Goal: Check status: Check status

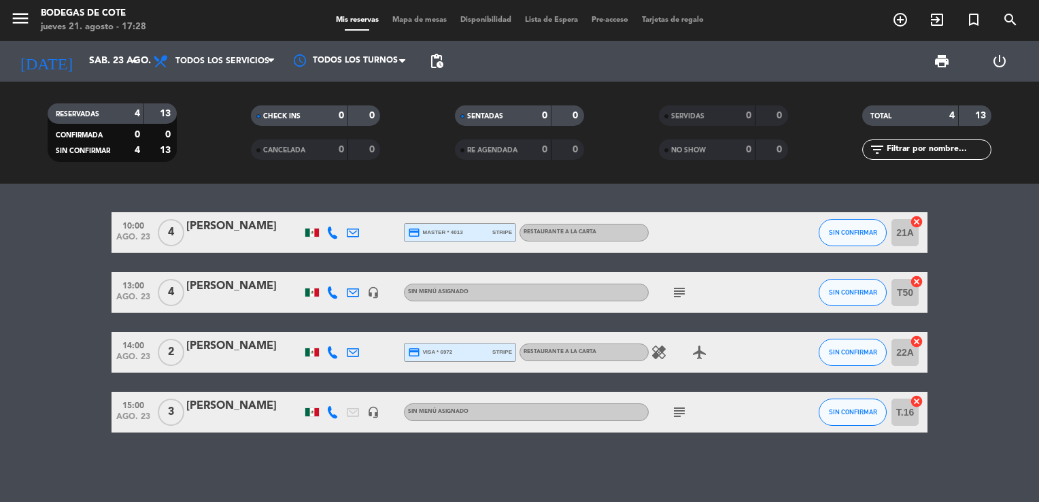
click at [509, 237] on div "credit_card master * 4013 stripe" at bounding box center [460, 233] width 104 height 18
click at [536, 205] on div "10:00 [DATE] 4 [PERSON_NAME] credit_card master * 4013 stripe NO SHOW: MXN 2.00…" at bounding box center [519, 343] width 1039 height 318
click at [555, 228] on div "RESTAURANTE A LA CARTA" at bounding box center [560, 232] width 73 height 9
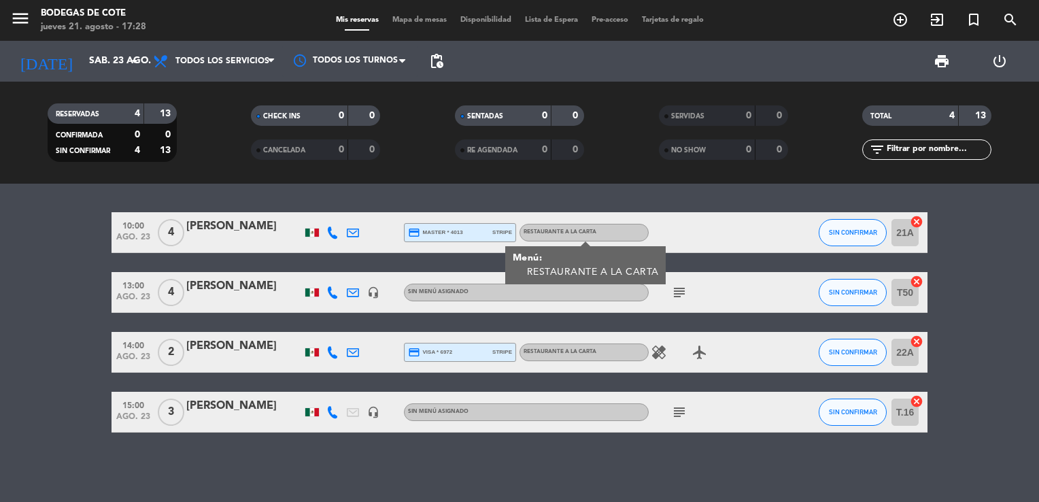
click at [733, 235] on div at bounding box center [710, 232] width 122 height 40
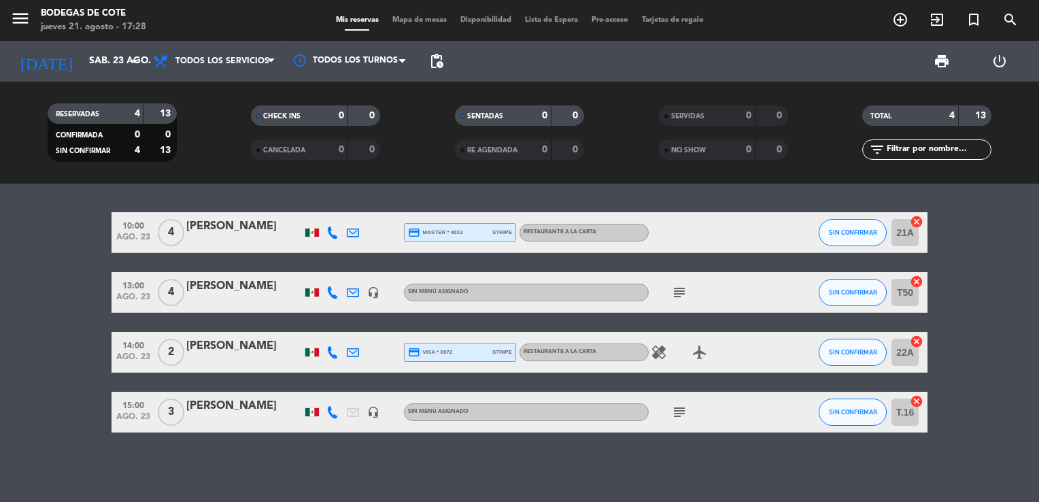
click at [677, 293] on icon "subject" at bounding box center [679, 292] width 16 height 16
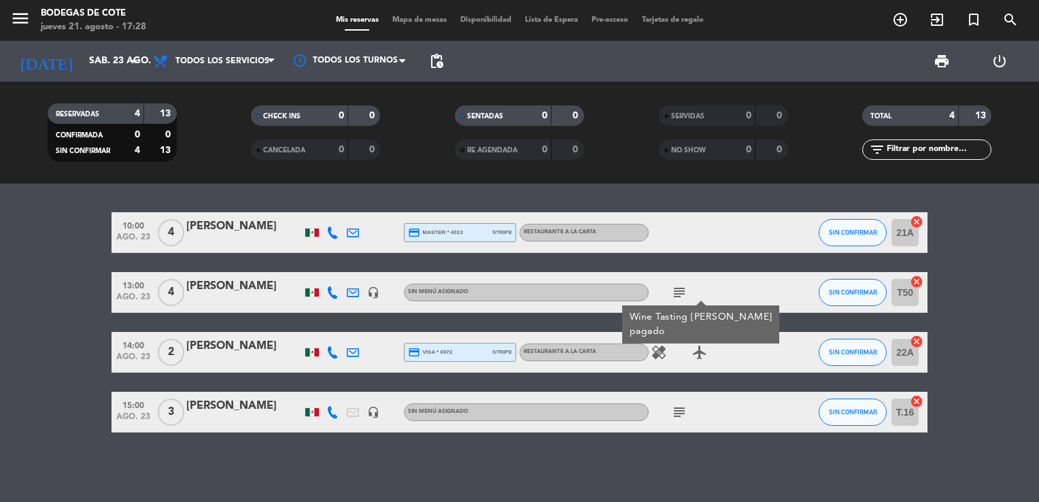
click at [748, 292] on div "subject Wine Tasting [PERSON_NAME] pagado" at bounding box center [710, 292] width 122 height 40
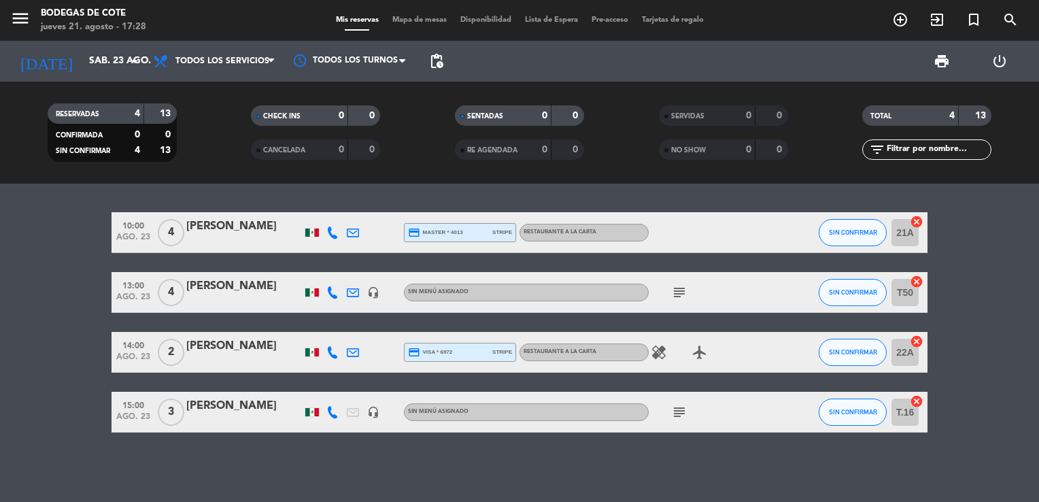
click at [666, 352] on icon "healing" at bounding box center [659, 352] width 16 height 16
click at [705, 352] on icon "airplanemode_active" at bounding box center [700, 352] width 16 height 16
click at [677, 416] on icon "subject" at bounding box center [679, 412] width 16 height 16
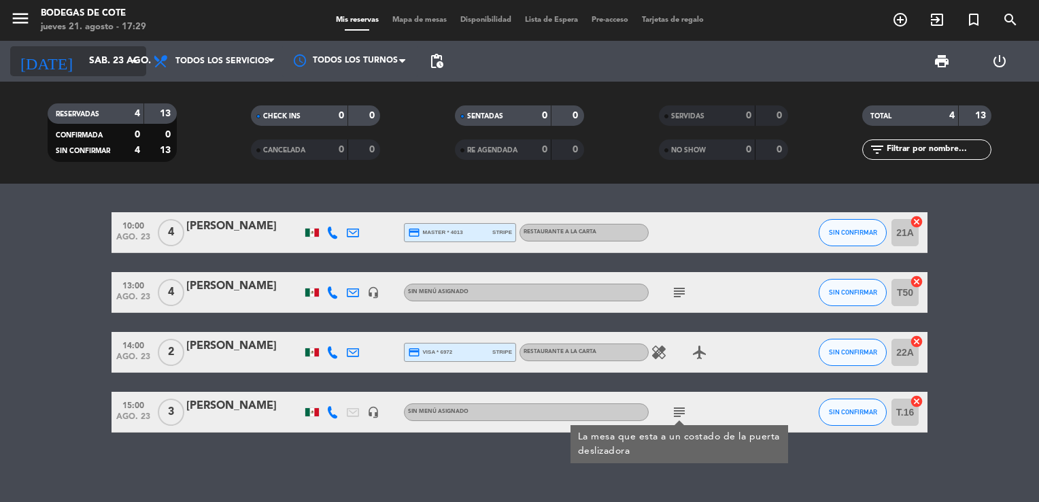
click at [112, 64] on input "sáb. 23 ago." at bounding box center [146, 61] width 129 height 24
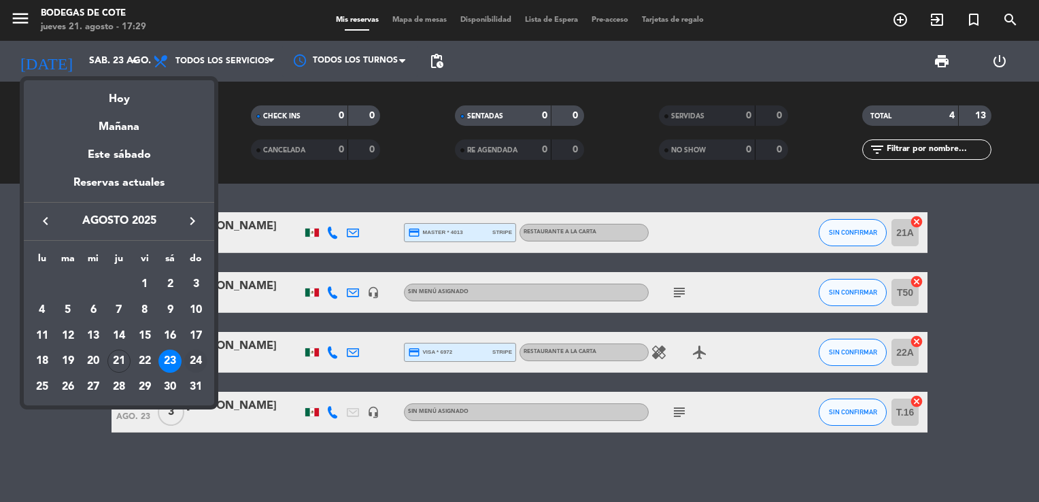
click at [185, 354] on td "24" at bounding box center [196, 361] width 26 height 26
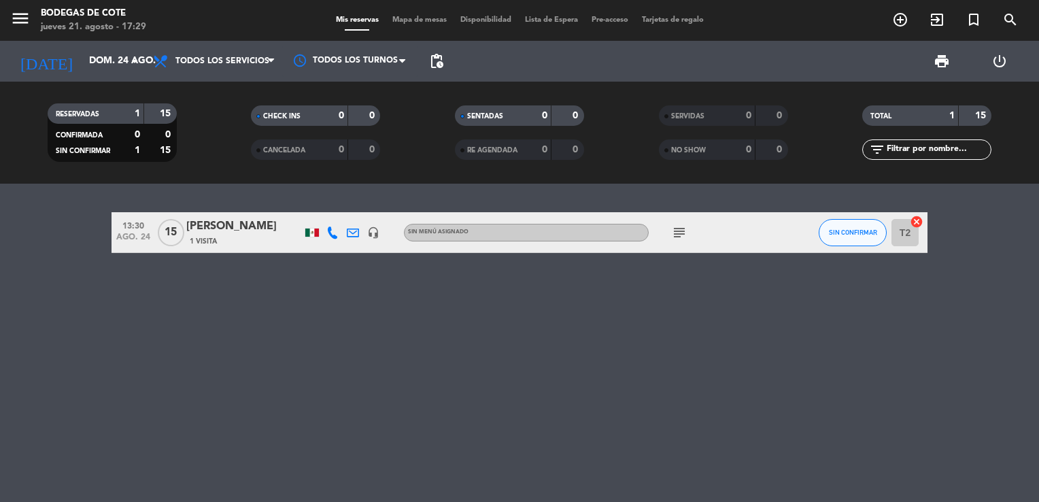
click at [683, 236] on icon "subject" at bounding box center [679, 232] width 16 height 16
click at [125, 53] on input "dom. 24 ago." at bounding box center [146, 61] width 129 height 24
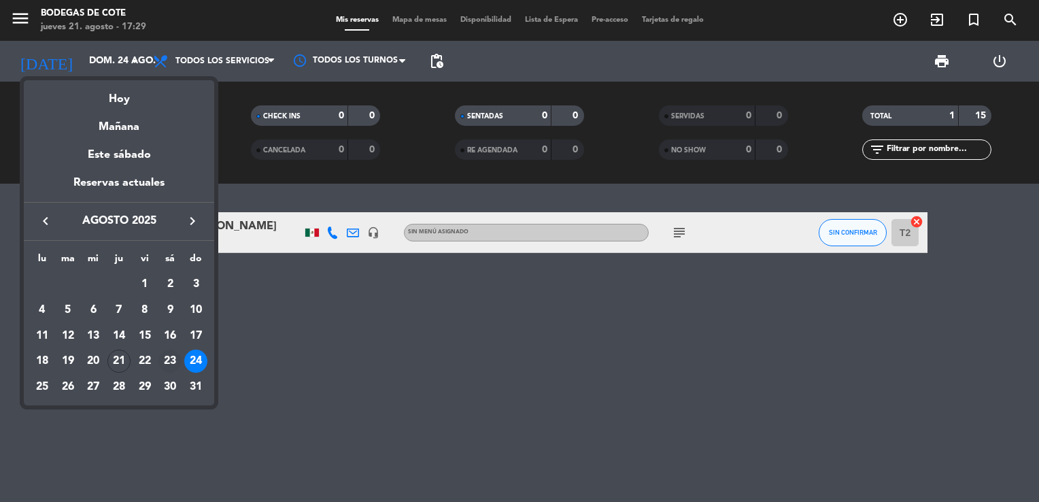
click at [166, 362] on div "23" at bounding box center [169, 361] width 23 height 23
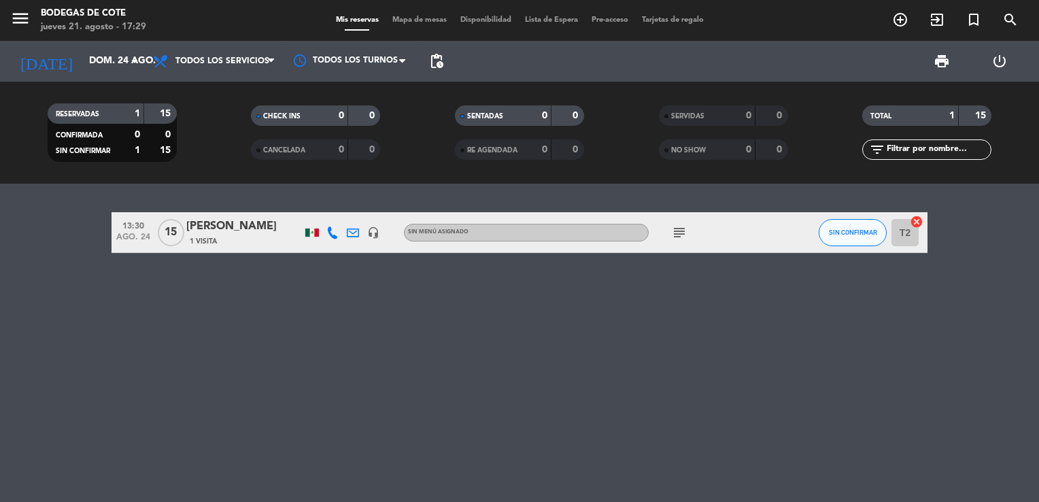
type input "sáb. 23 ago."
